Goal: Find contact information: Find contact information

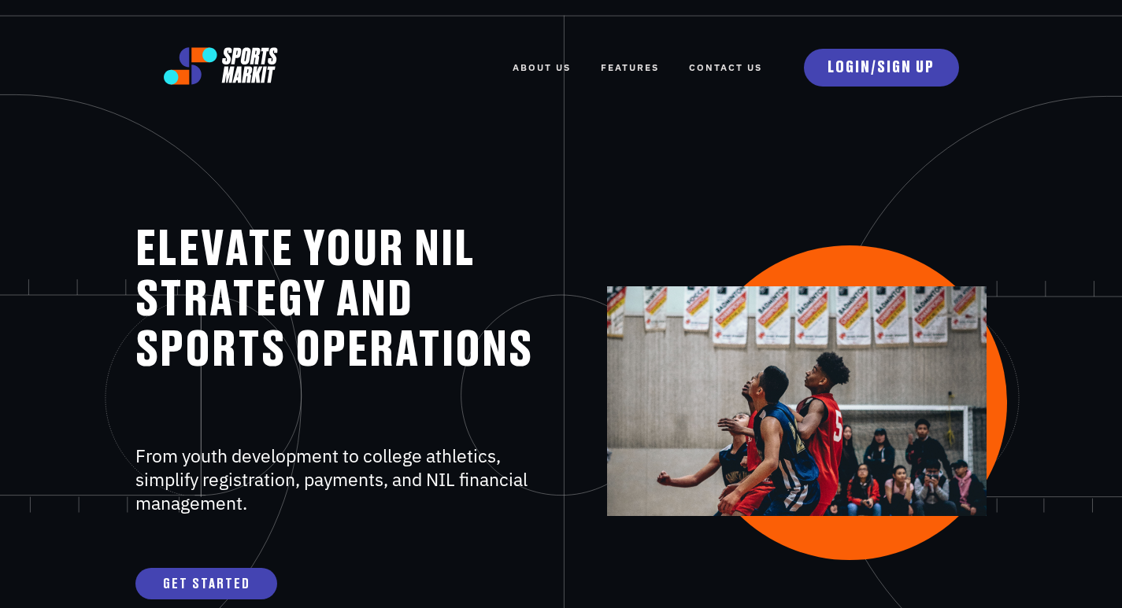
click at [728, 68] on link "Contact Us" at bounding box center [725, 67] width 73 height 35
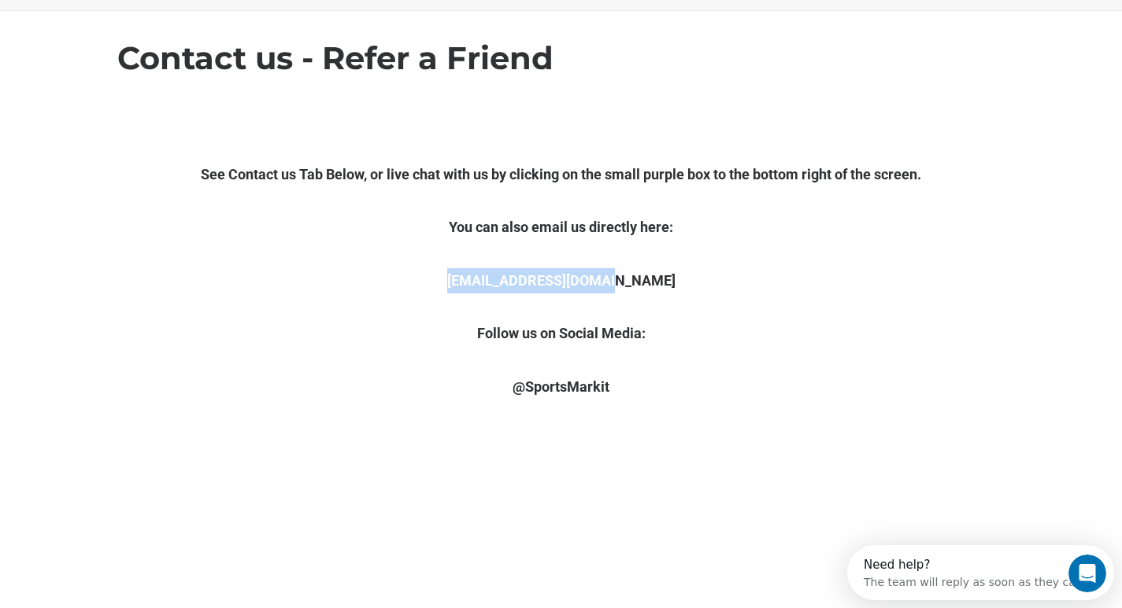
drag, startPoint x: 639, startPoint y: 242, endPoint x: 483, endPoint y: 242, distance: 155.9
click at [483, 268] on p "Info@SportsMarkit.com" at bounding box center [561, 280] width 888 height 25
copy link "Info@SportsMarkit.com"
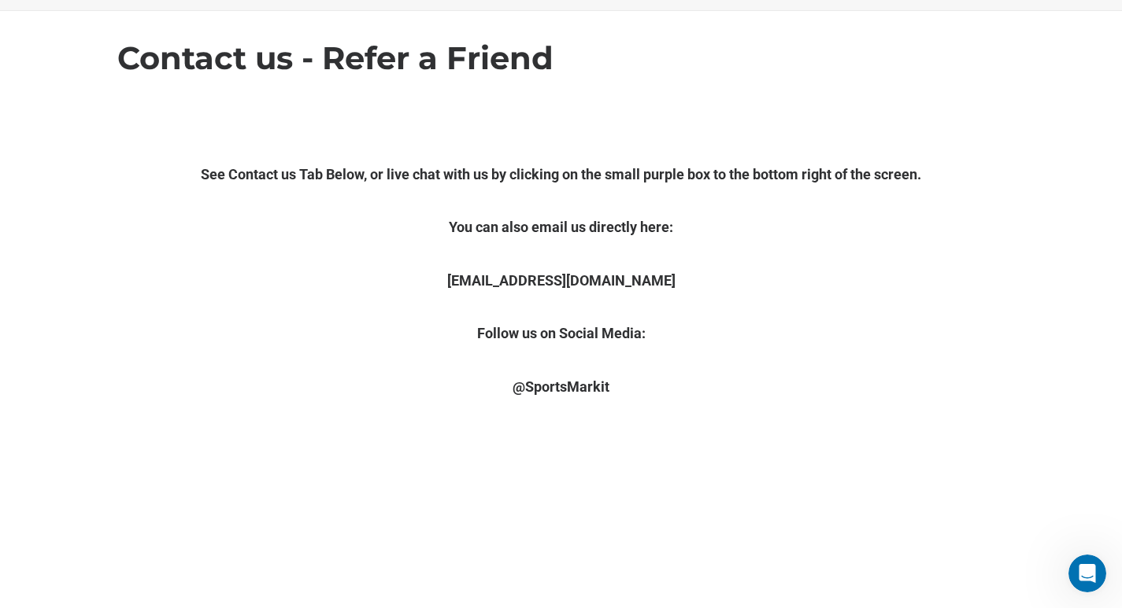
click at [988, 321] on p "Follow us on Social Media:" at bounding box center [561, 333] width 888 height 25
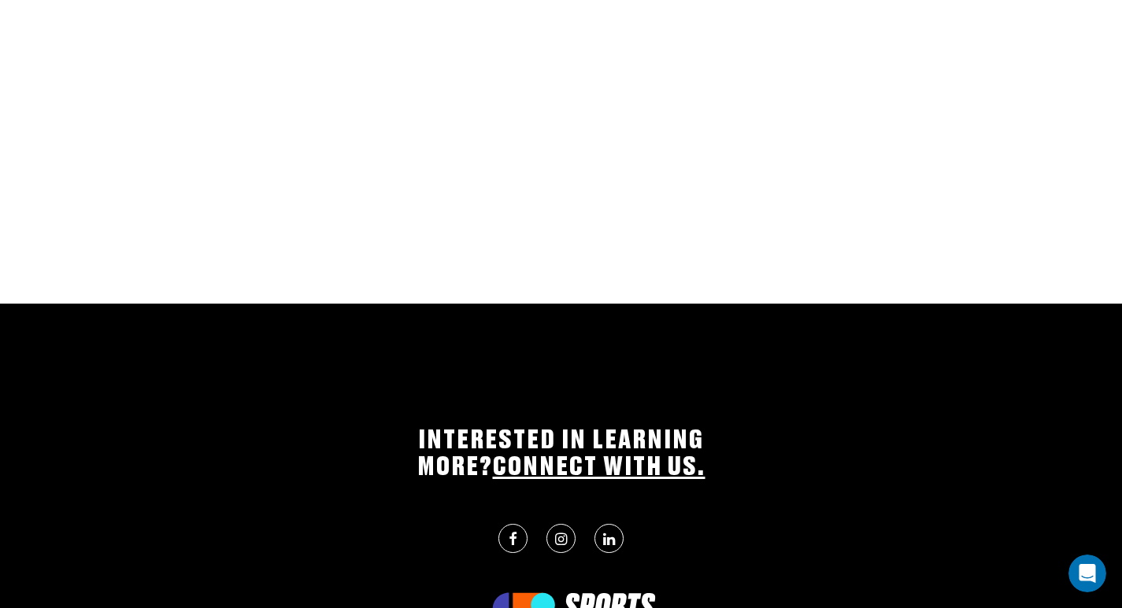
scroll to position [1845, 0]
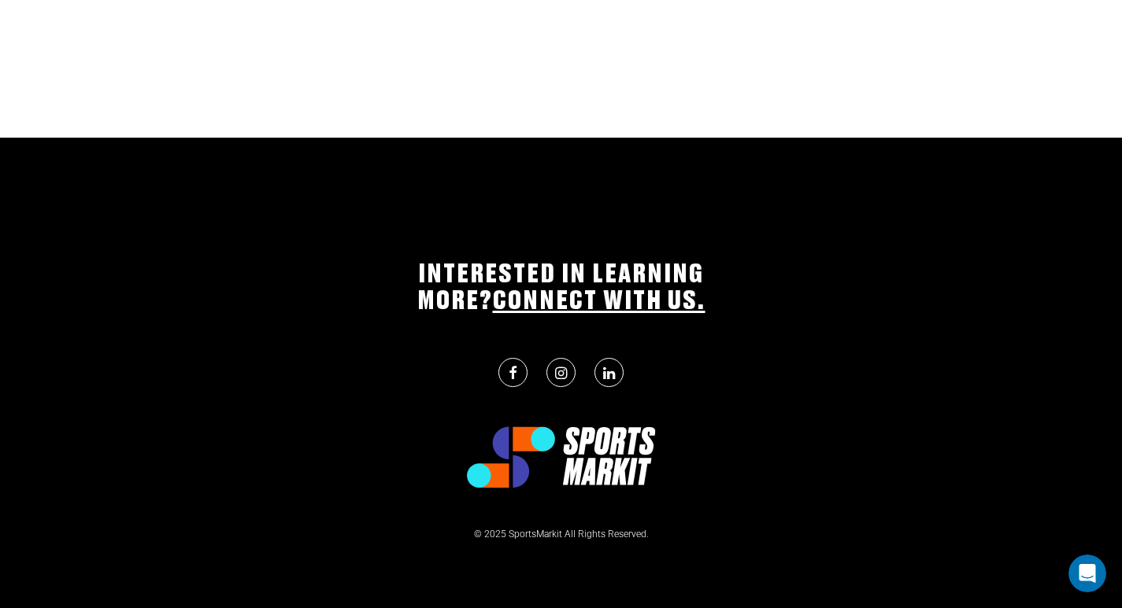
click at [509, 358] on link at bounding box center [512, 372] width 29 height 29
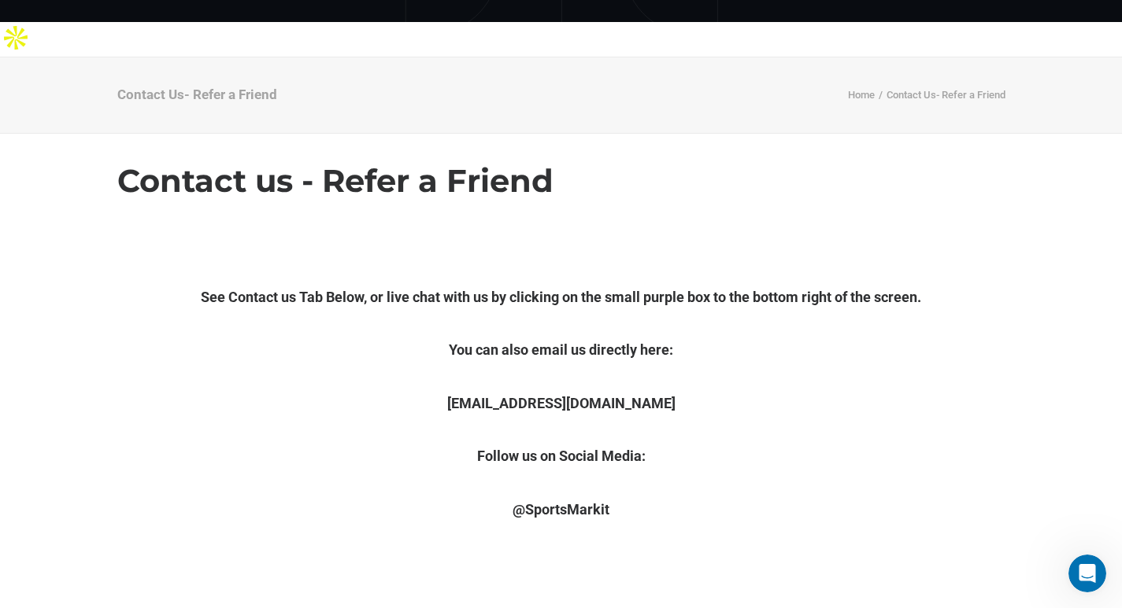
scroll to position [0, 0]
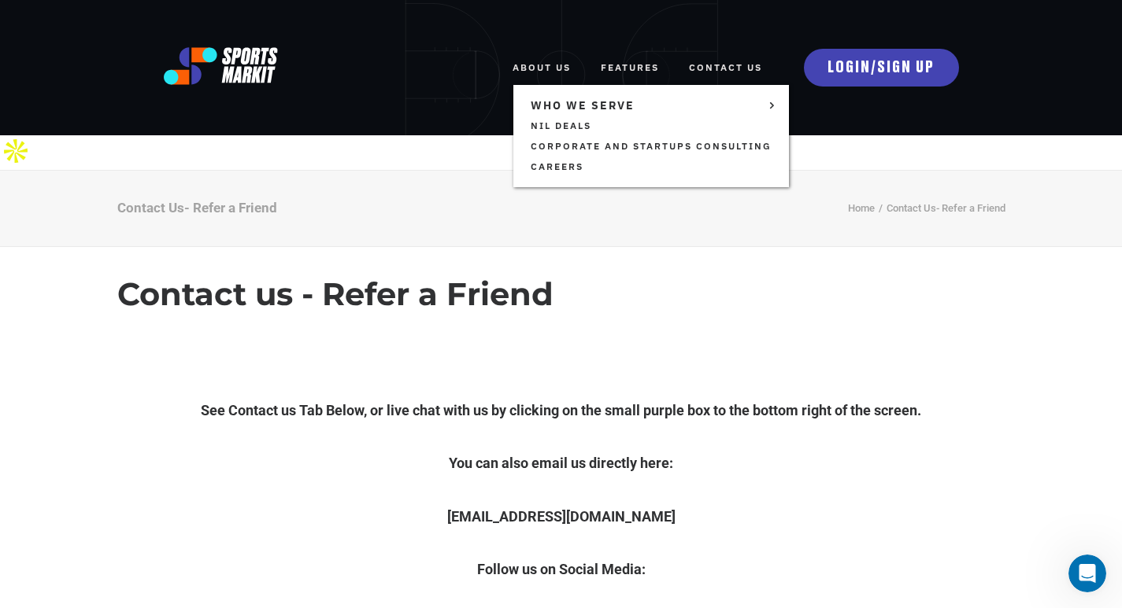
click at [549, 58] on link "ABOUT US" at bounding box center [541, 67] width 58 height 35
